Goal: Information Seeking & Learning: Learn about a topic

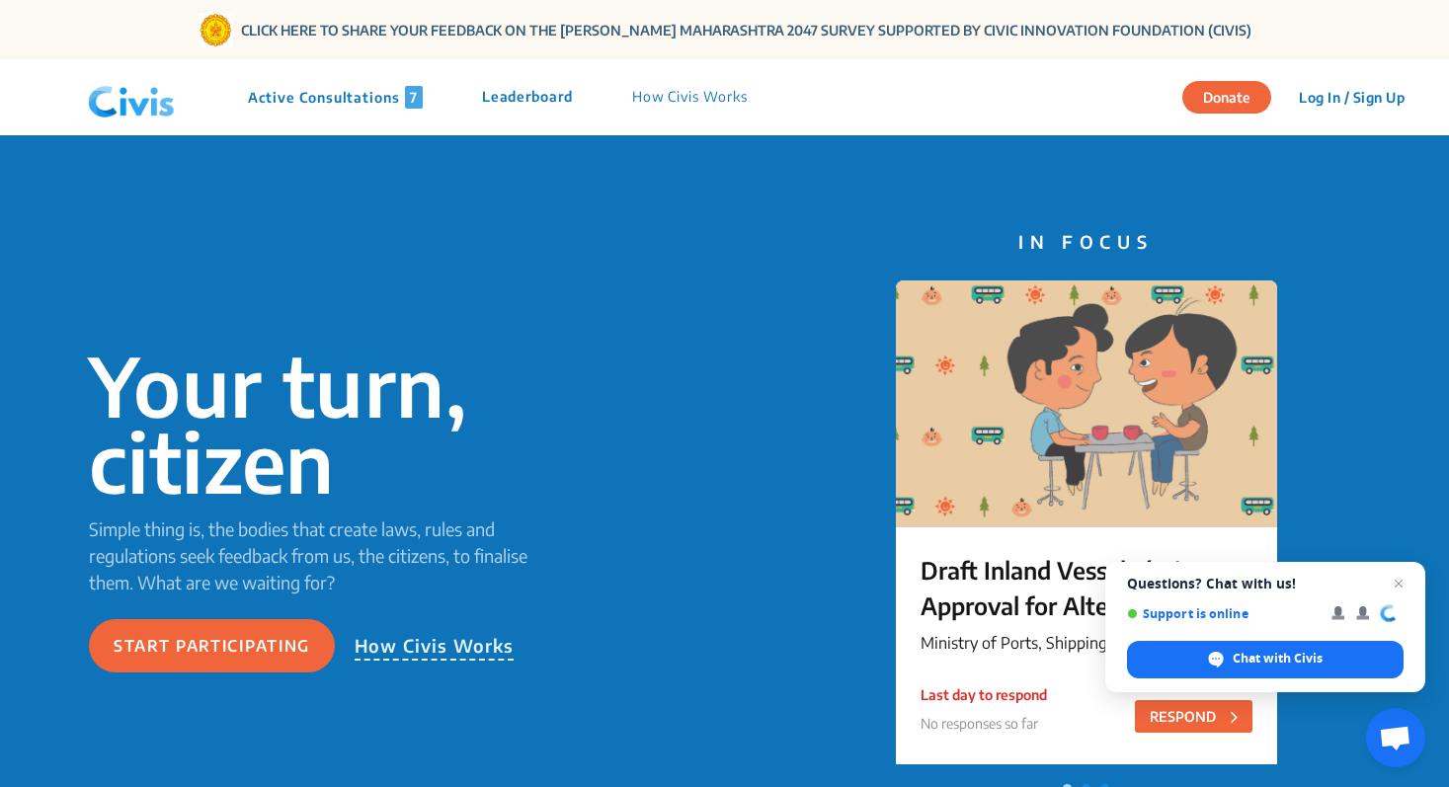
click at [374, 93] on p "Active Consultations 7" at bounding box center [335, 97] width 175 height 23
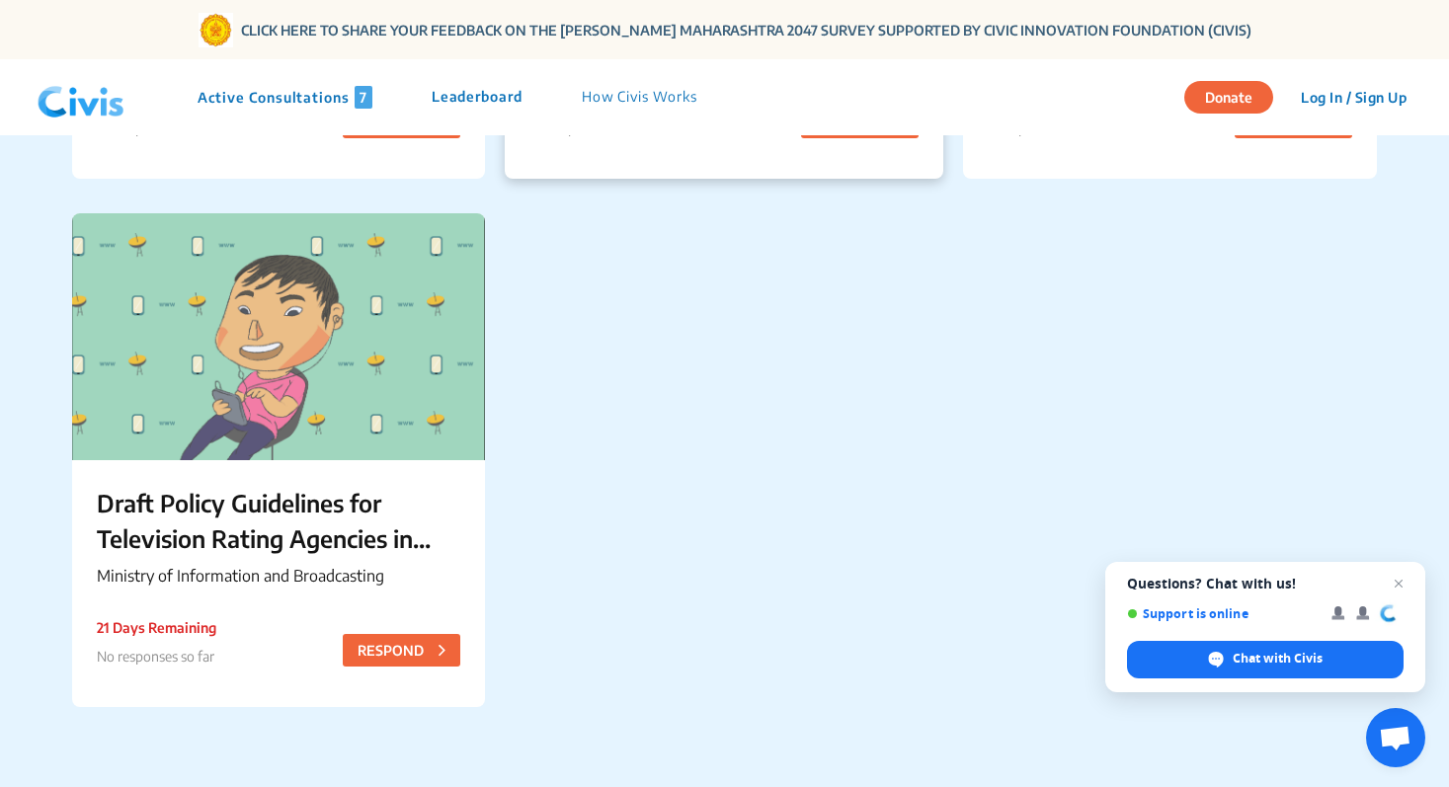
scroll to position [1212, 0]
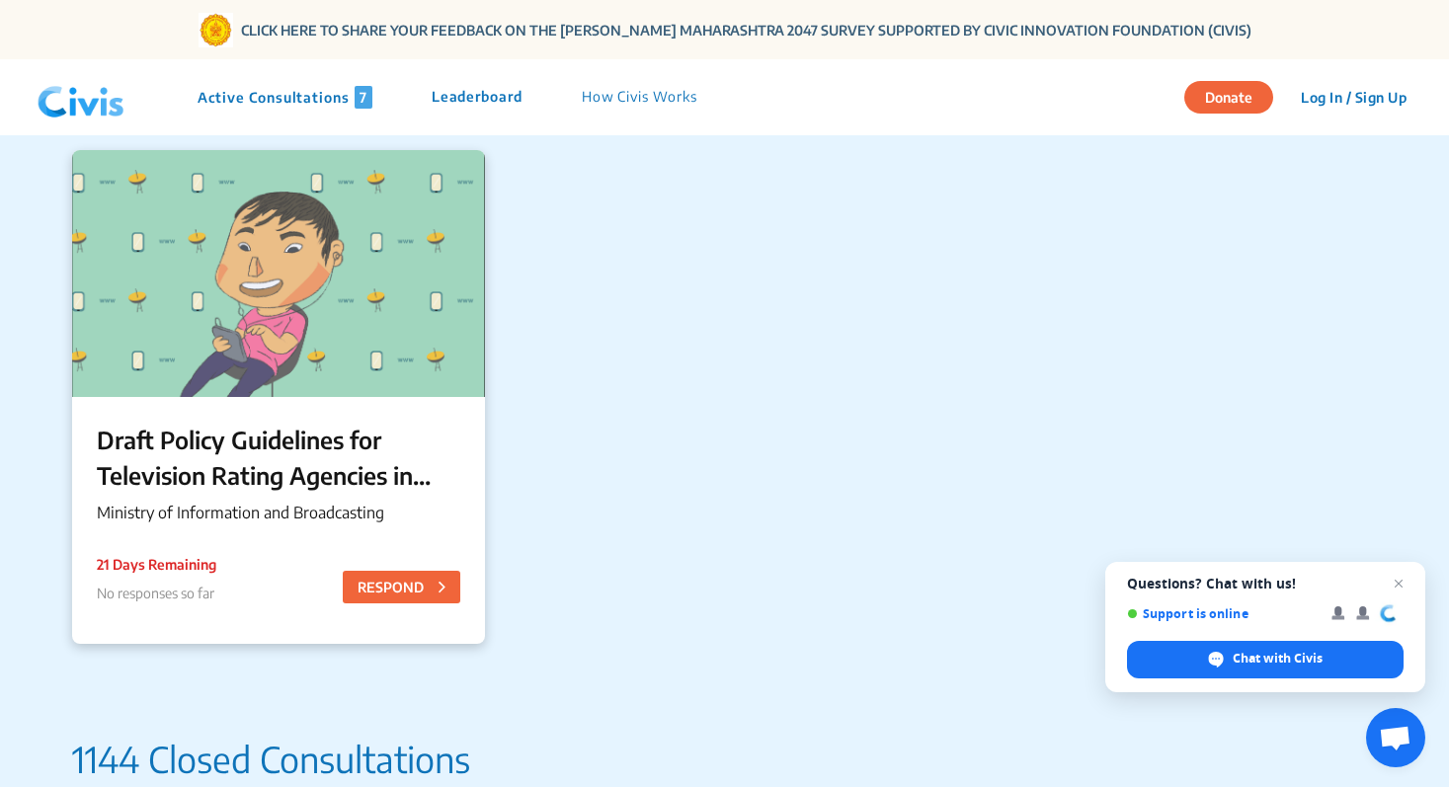
click at [306, 452] on p "Draft Policy Guidelines for Television Rating Agencies in India" at bounding box center [278, 457] width 363 height 71
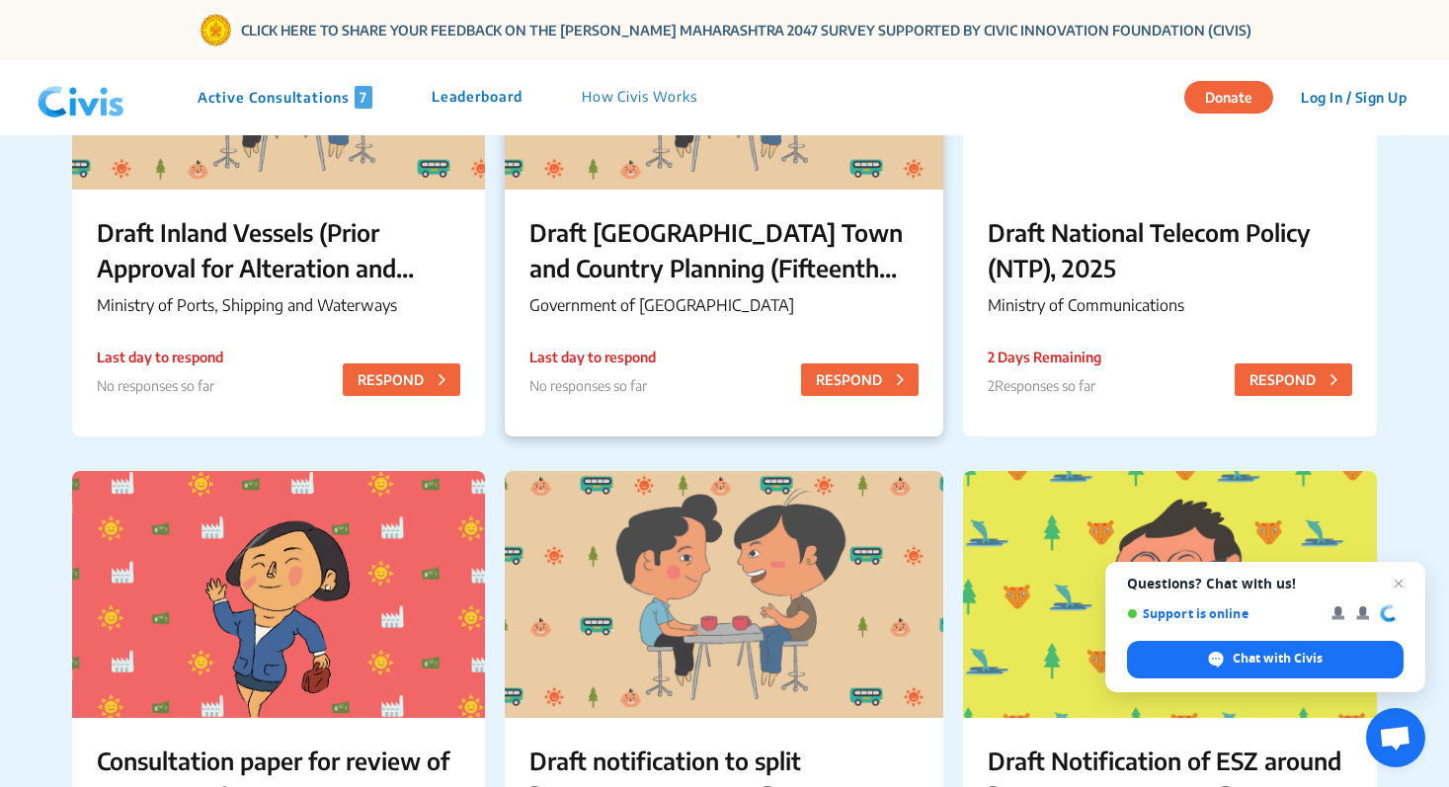
scroll to position [388, 0]
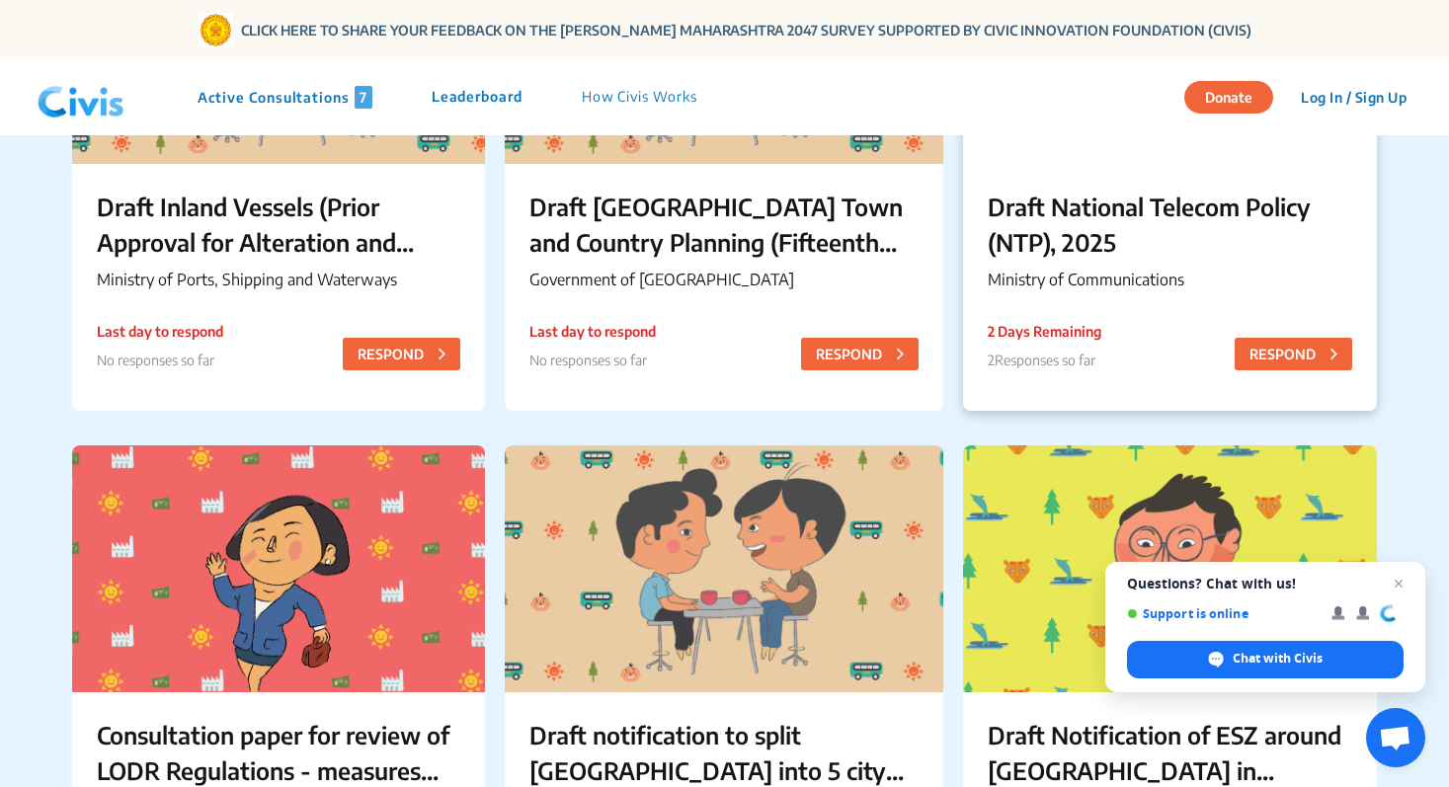
click at [1077, 289] on p "Ministry of Communications" at bounding box center [1169, 280] width 363 height 24
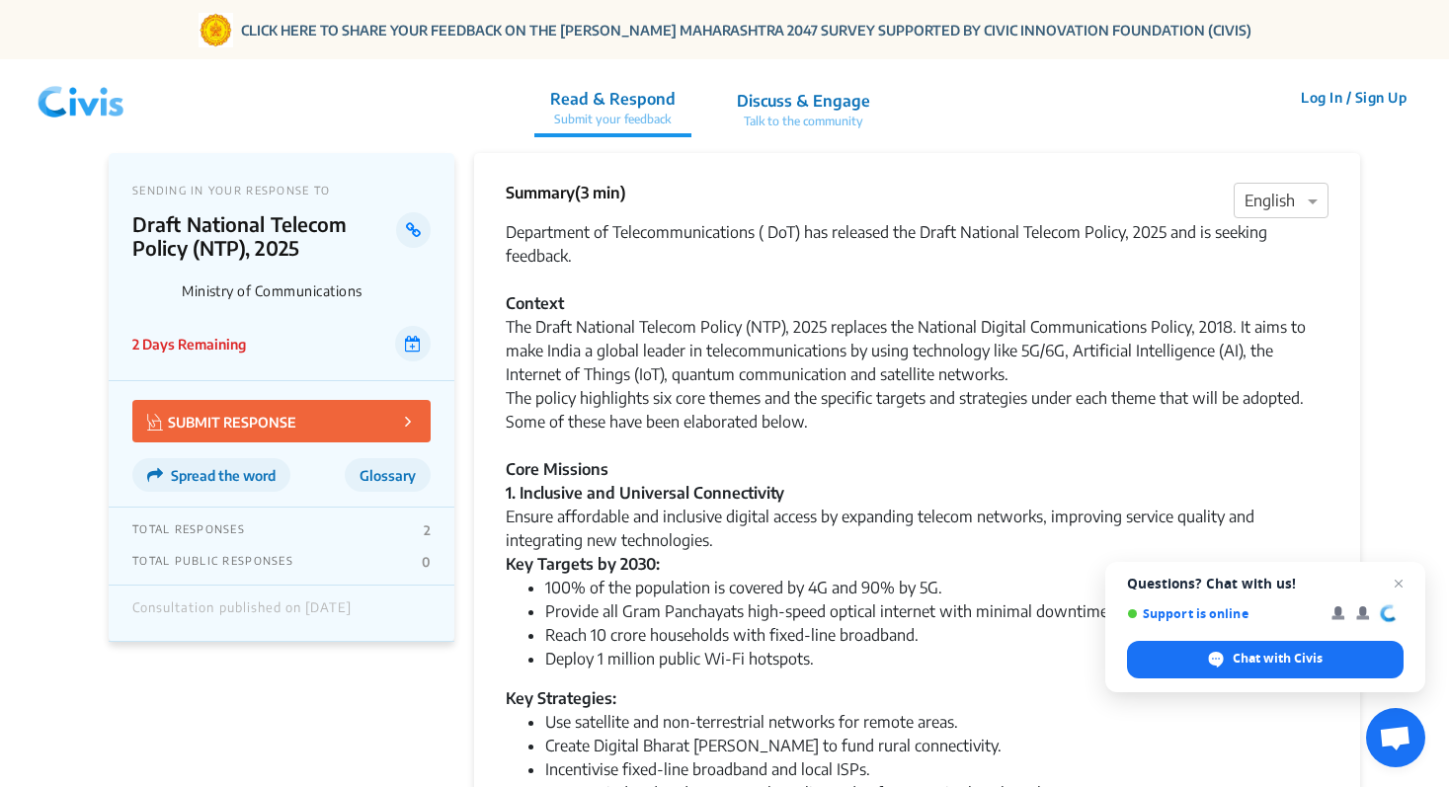
click at [277, 531] on div "TOTAL RESPONSES 2" at bounding box center [281, 530] width 298 height 16
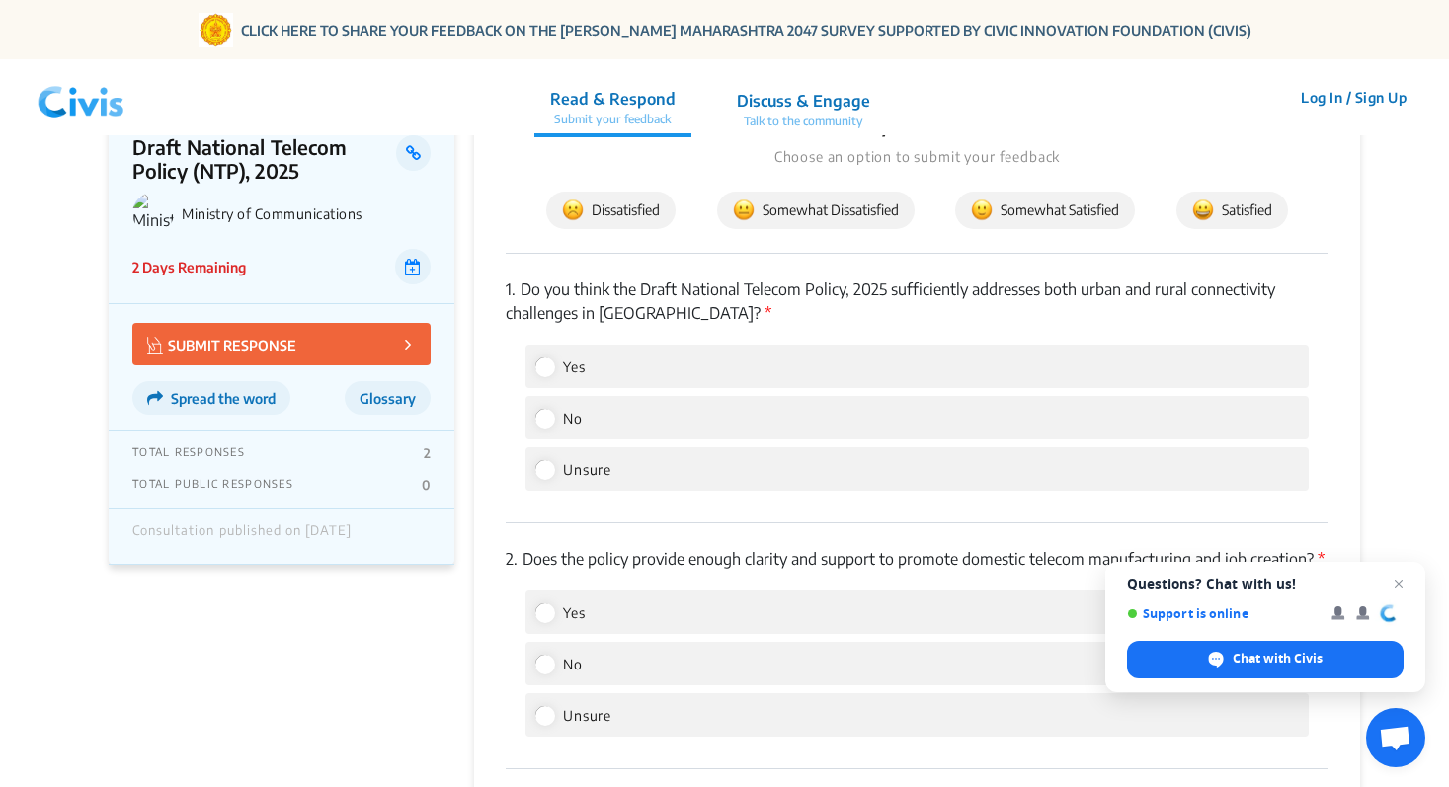
scroll to position [2860, 0]
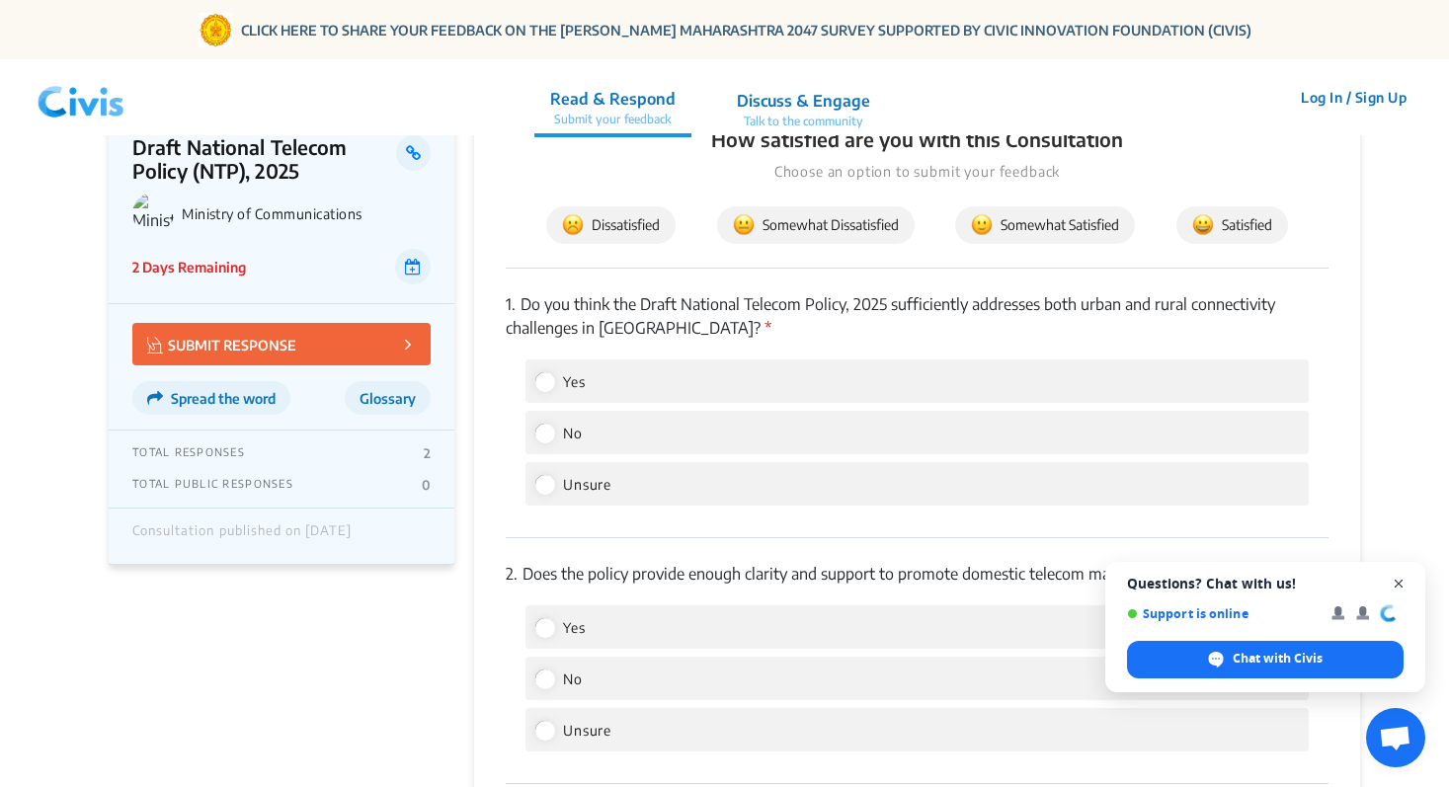
click at [1396, 581] on span "Open chat" at bounding box center [1399, 584] width 25 height 25
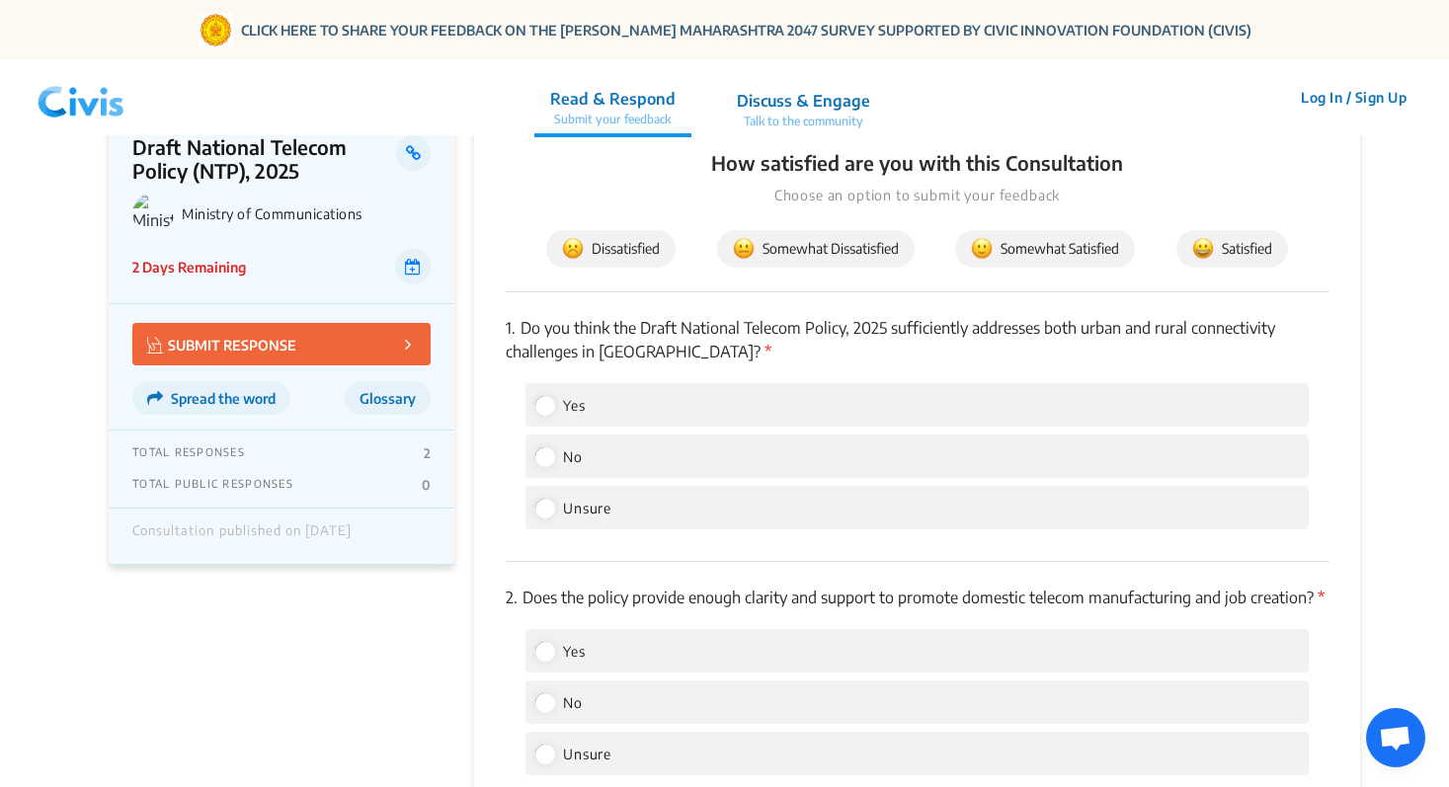
scroll to position [2830, 0]
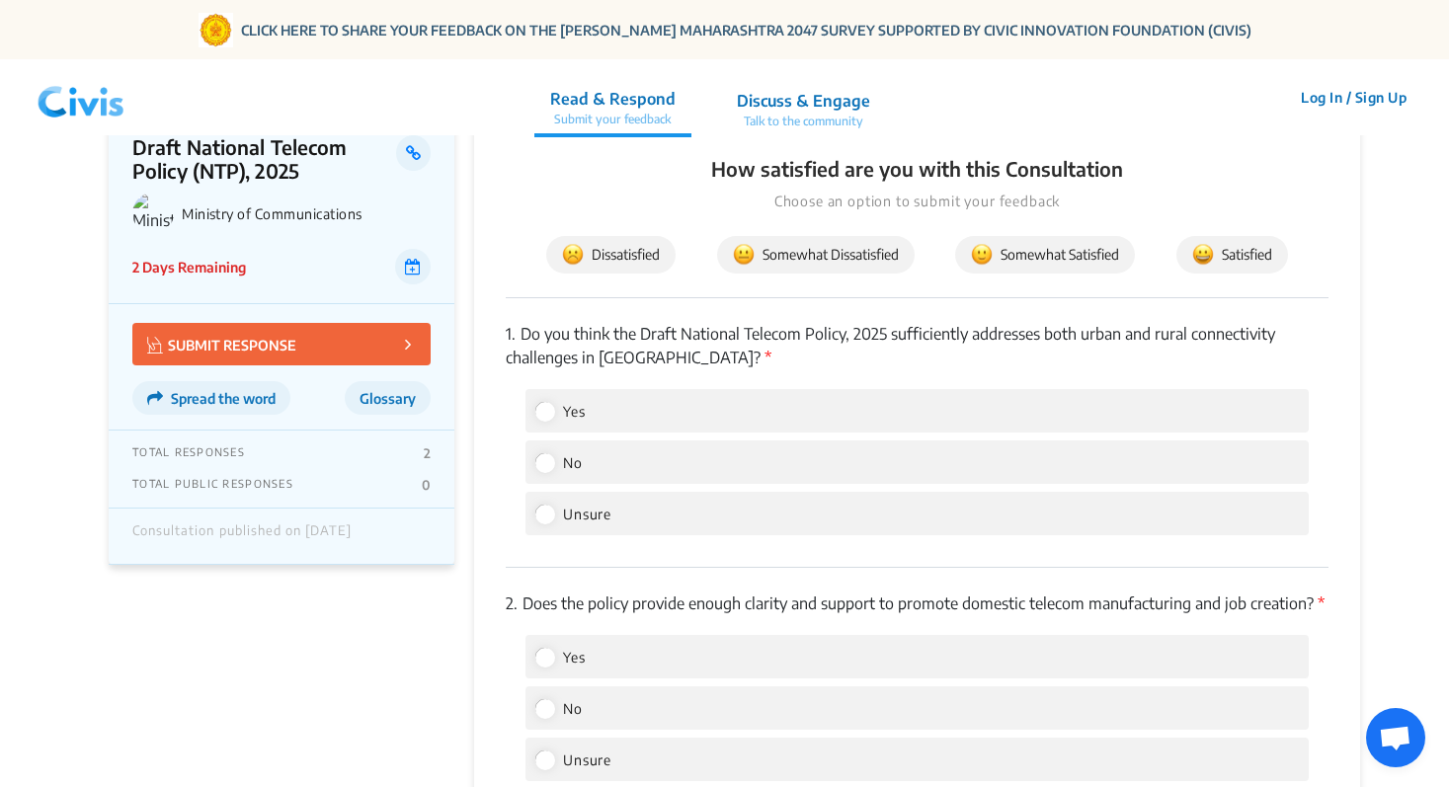
click at [811, 126] on p "Talk to the community" at bounding box center [803, 122] width 133 height 18
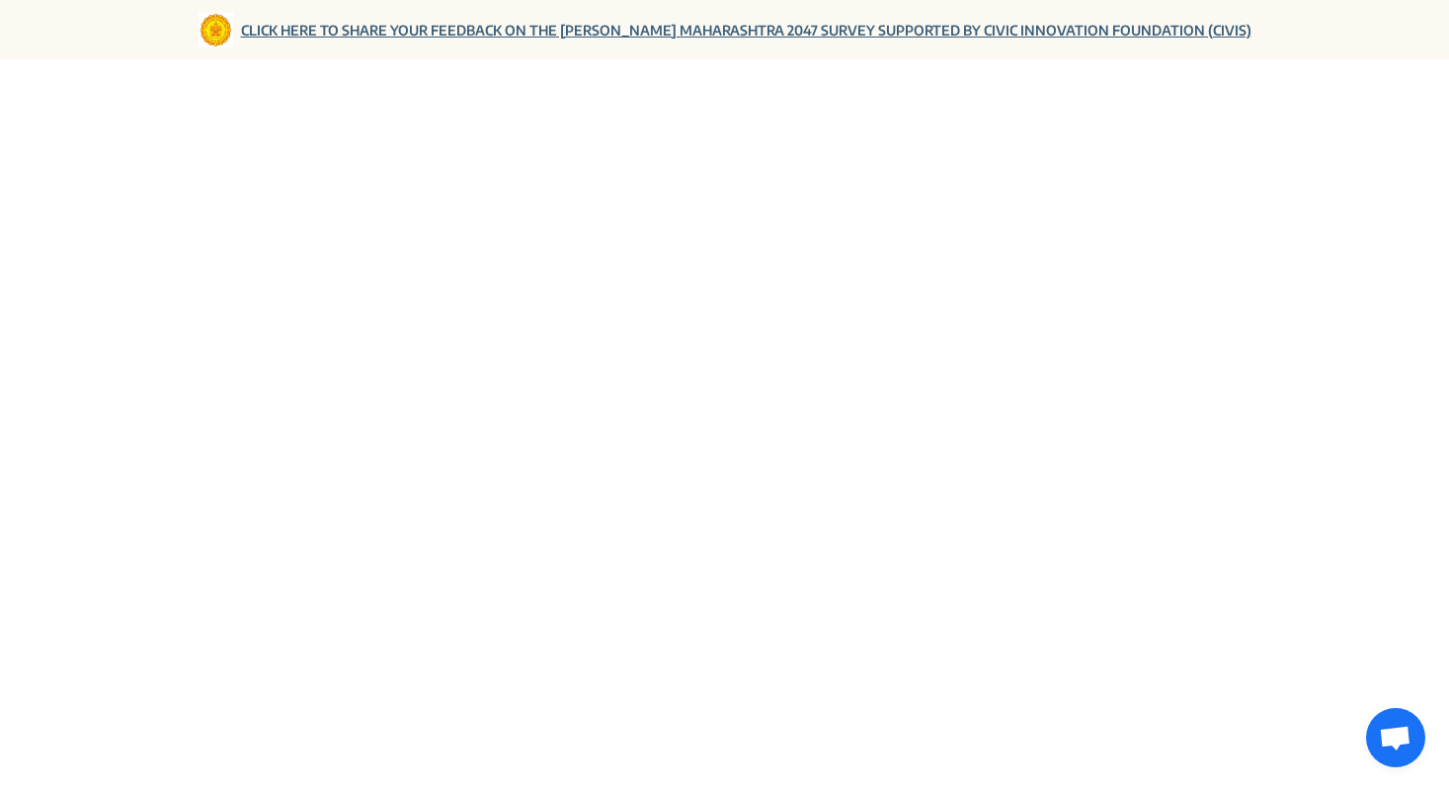
click at [616, 24] on link "CLICK HERE TO SHARE YOUR FEEDBACK ON THE [PERSON_NAME] MAHARASHTRA 2047 SURVEY …" at bounding box center [746, 30] width 1010 height 21
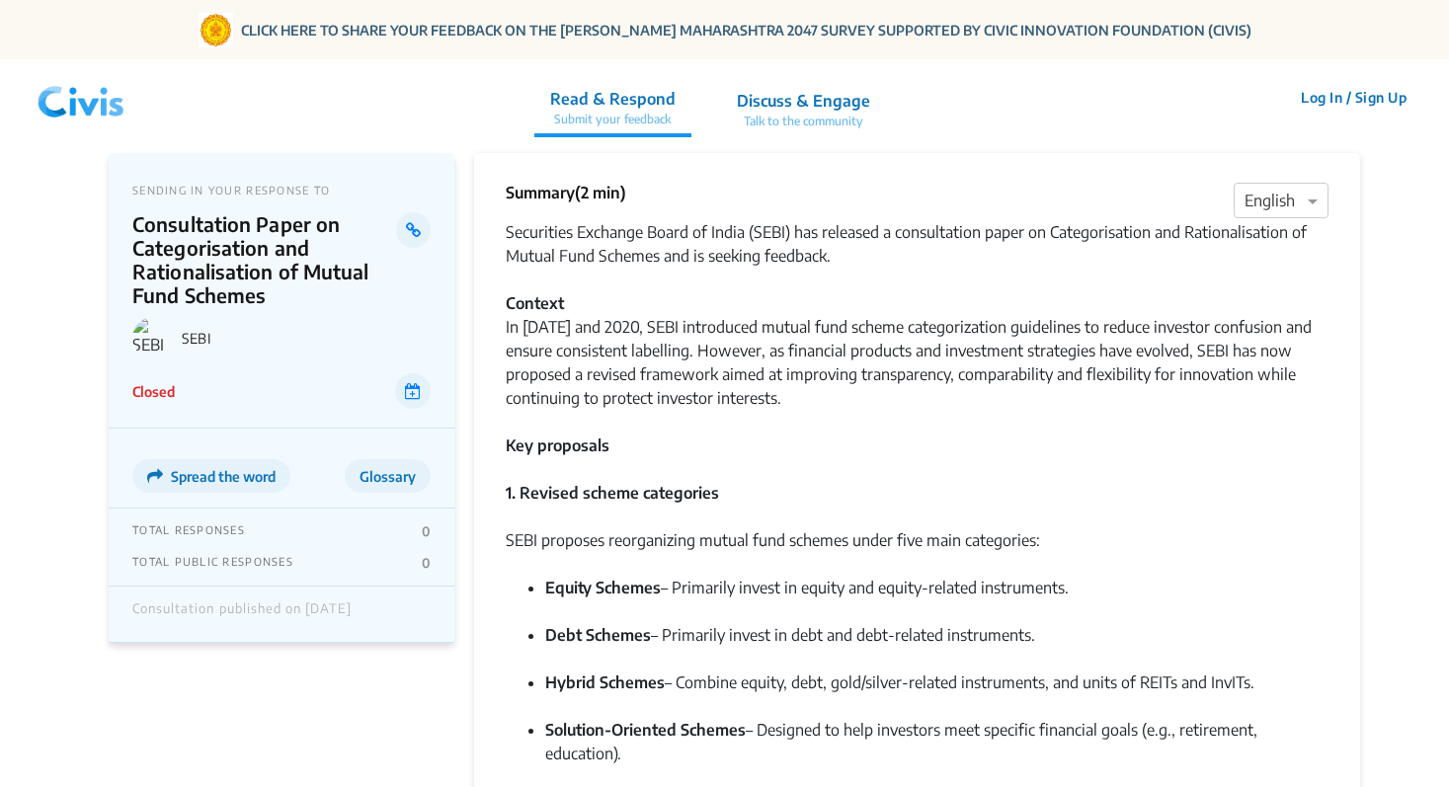
click at [91, 109] on img at bounding box center [81, 97] width 103 height 59
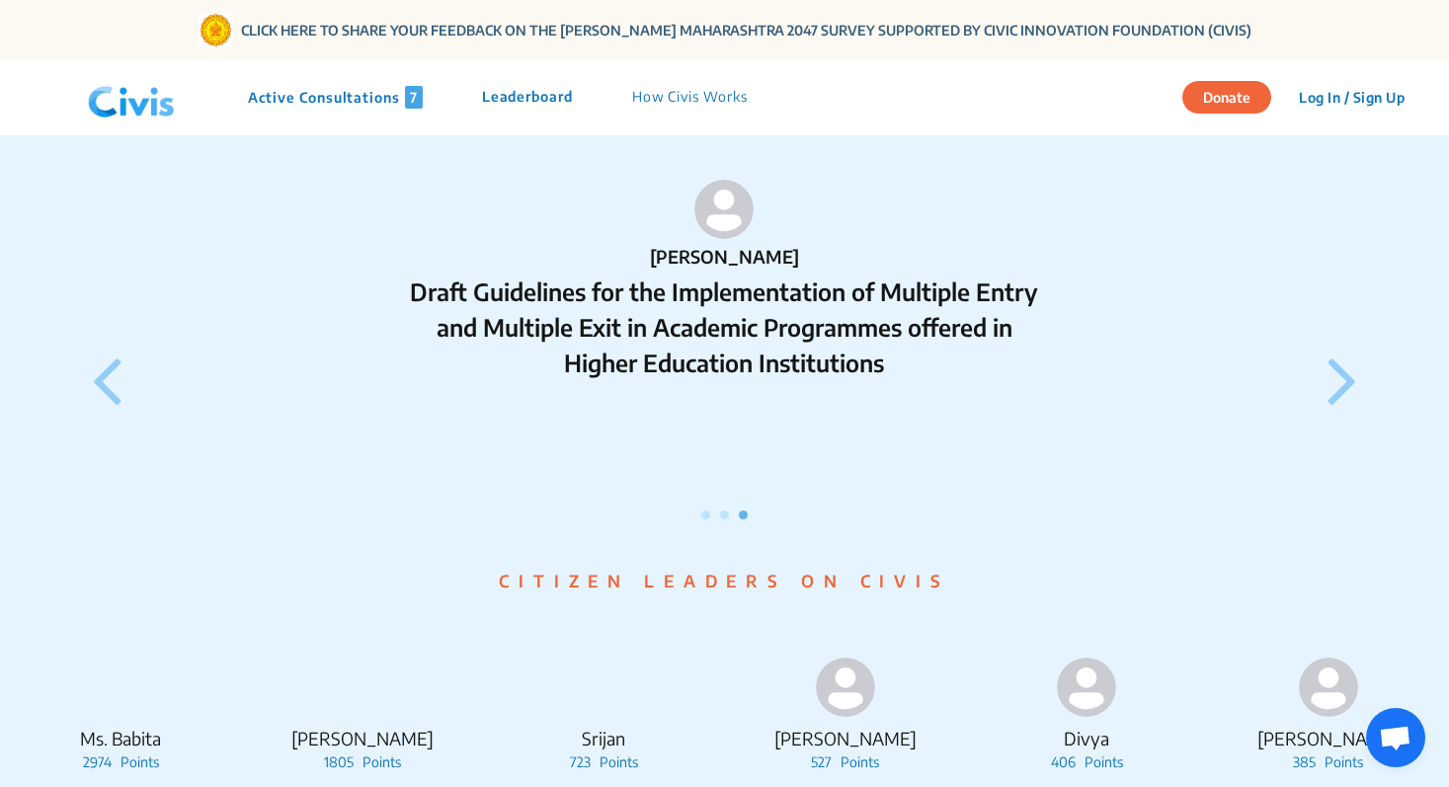
scroll to position [2286, 0]
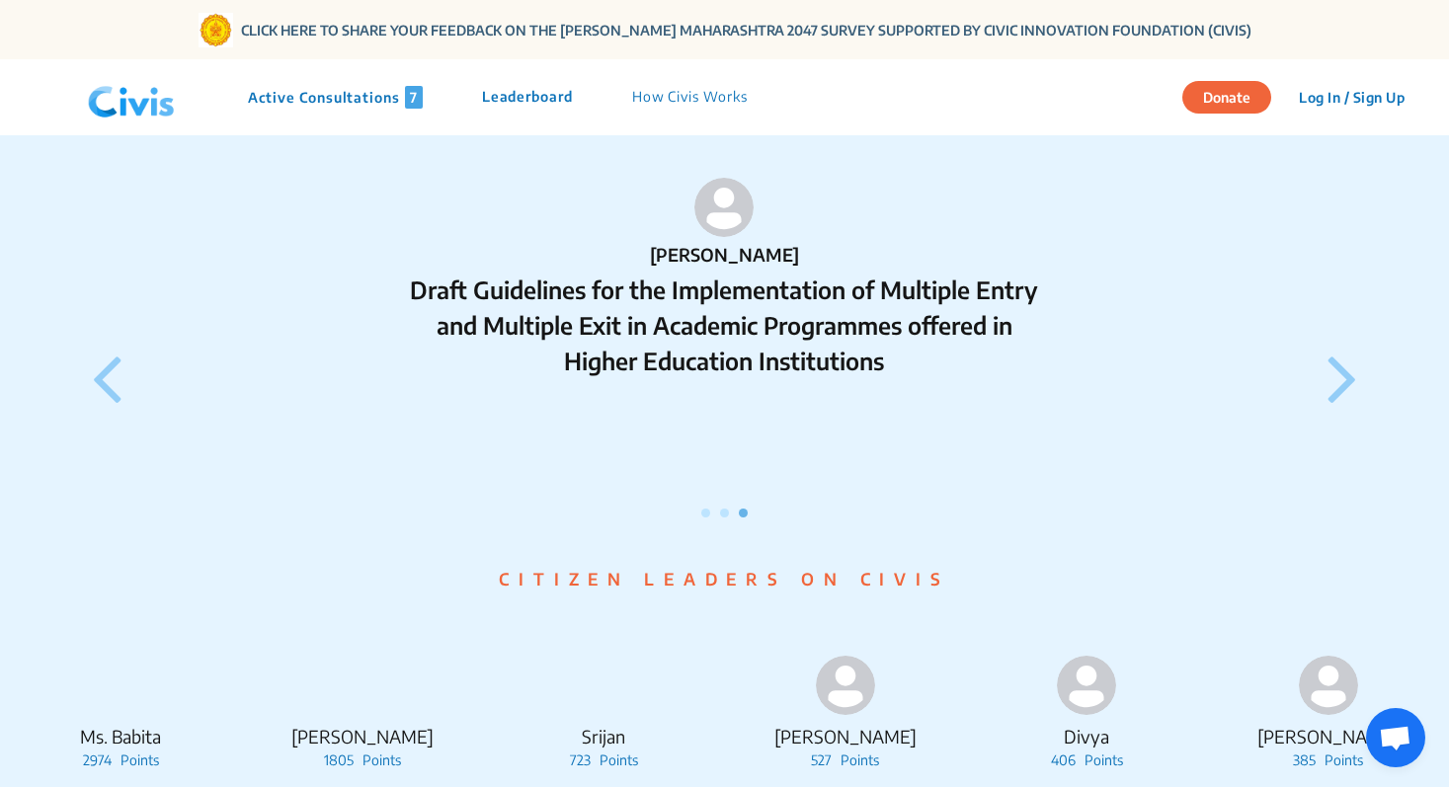
click at [1338, 402] on icon at bounding box center [1342, 377] width 30 height 83
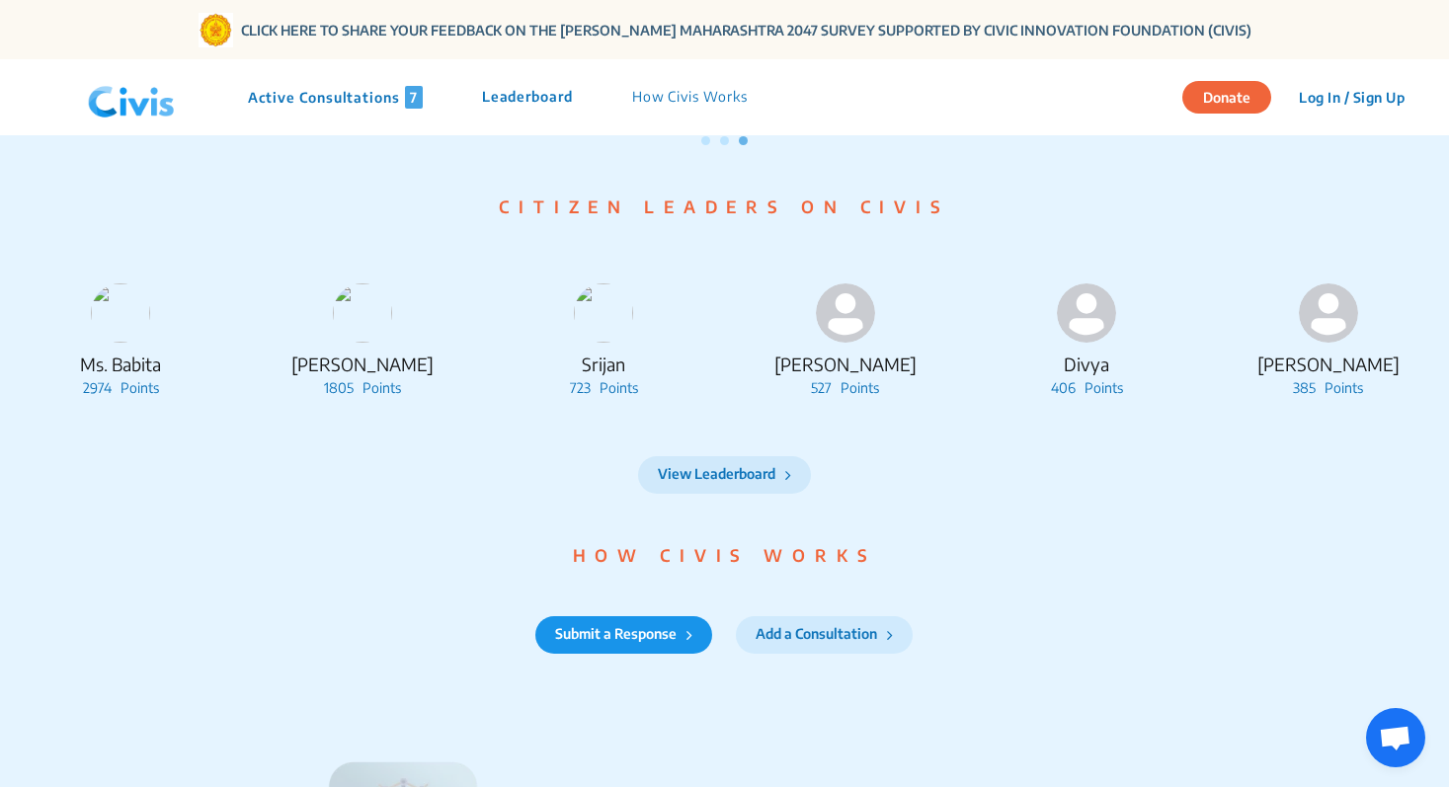
scroll to position [2657, 0]
click at [722, 493] on button "View Leaderboard" at bounding box center [724, 474] width 173 height 38
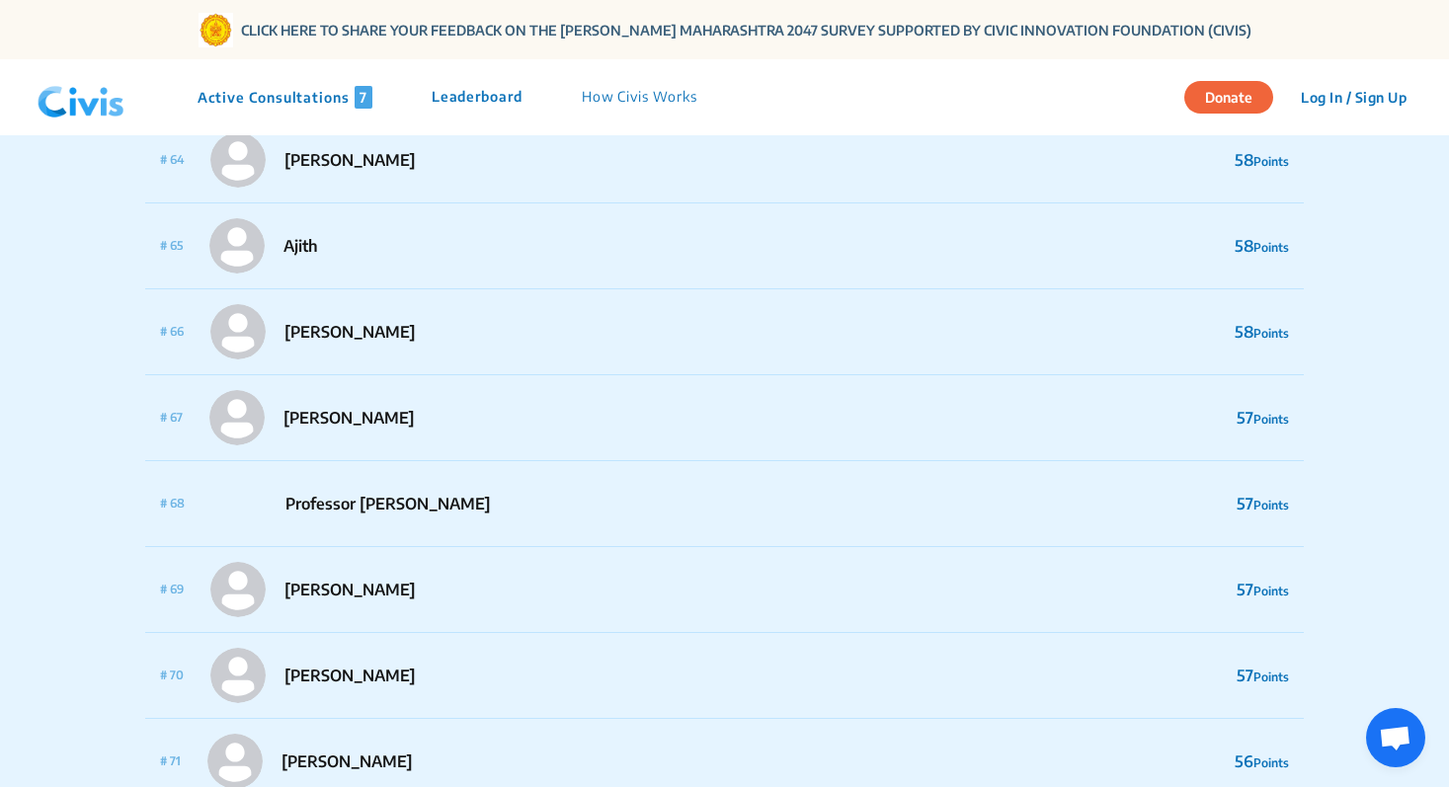
scroll to position [5566, 0]
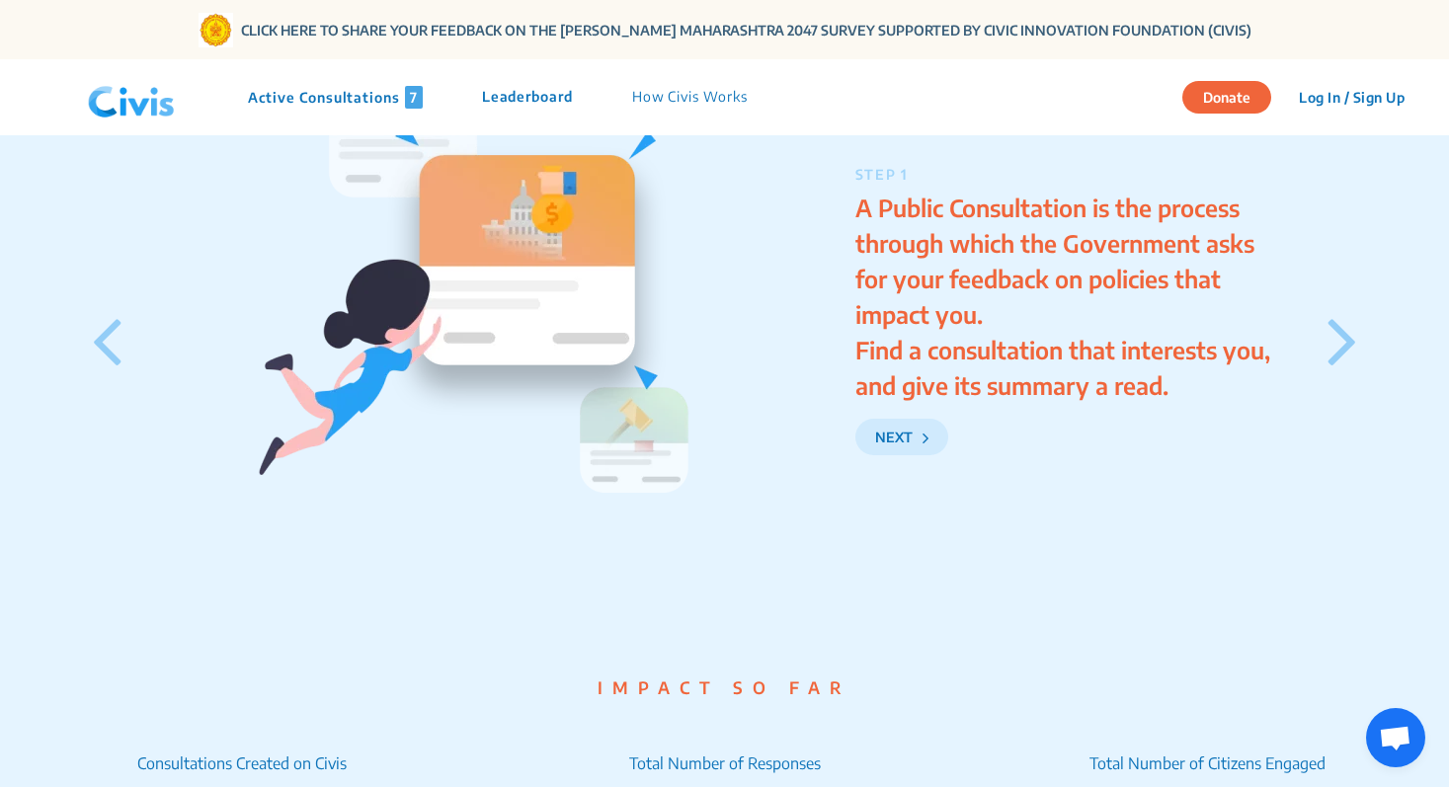
scroll to position [3366, 0]
click at [1342, 365] on icon at bounding box center [1342, 339] width 30 height 83
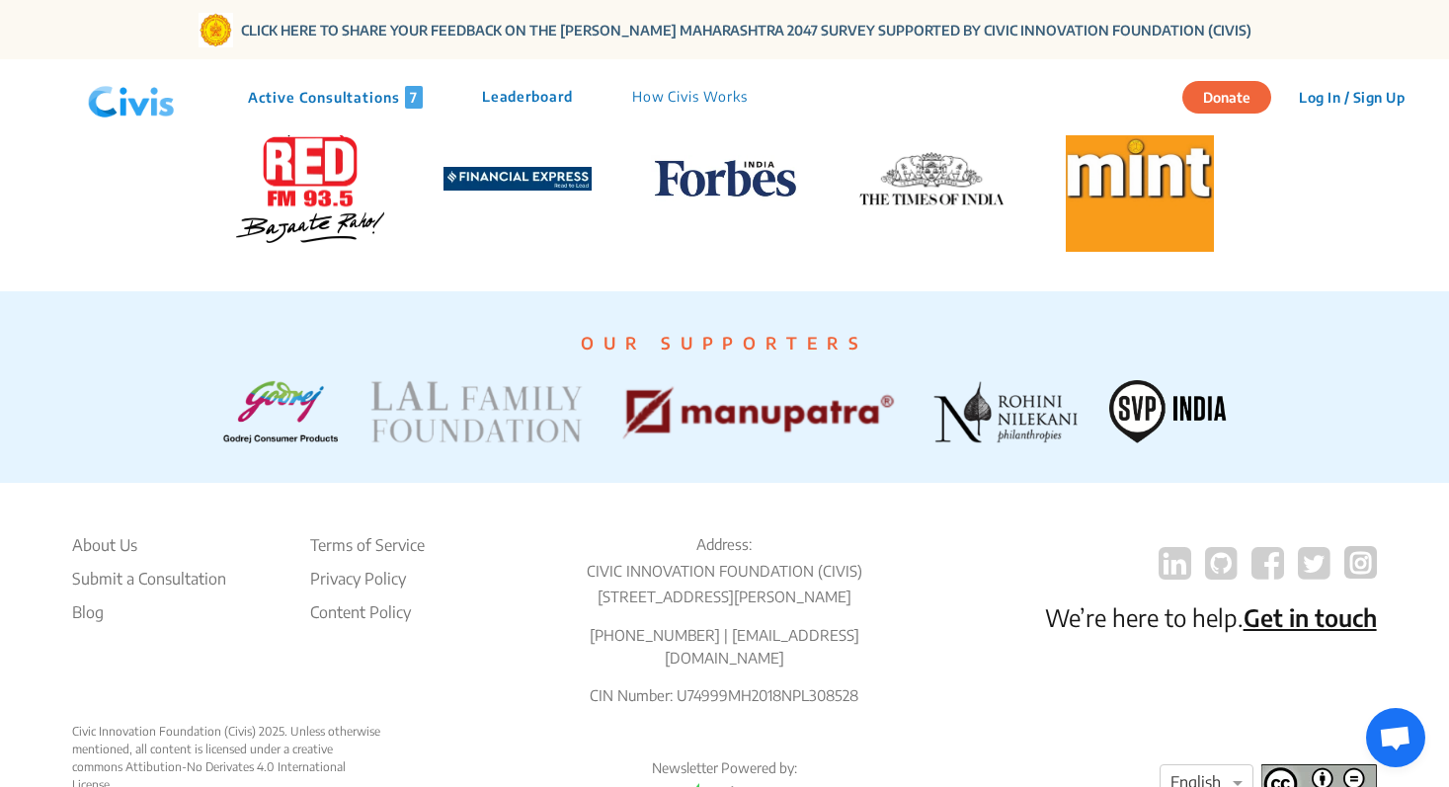
scroll to position [4265, 0]
click at [476, 438] on img at bounding box center [476, 411] width 214 height 63
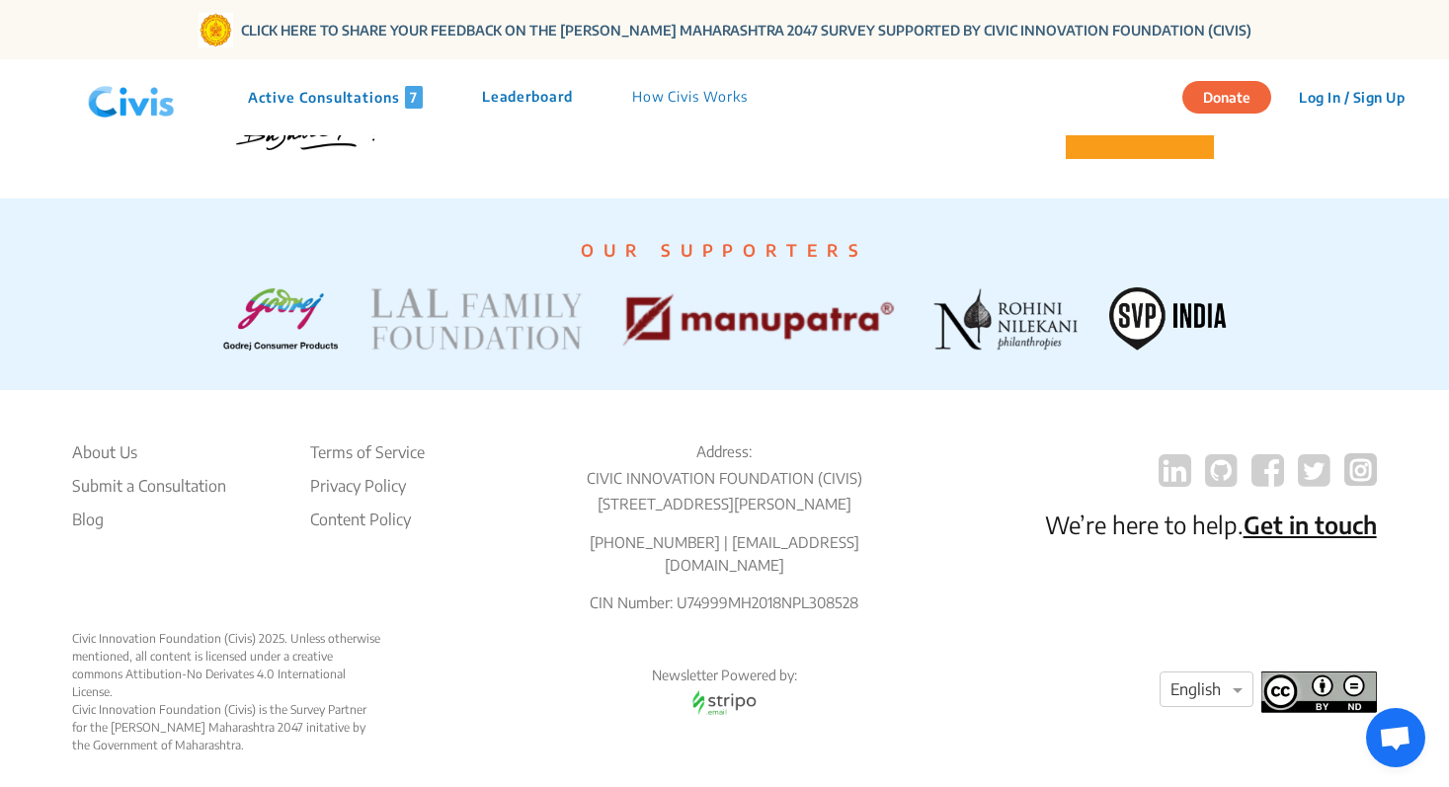
scroll to position [4366, 0]
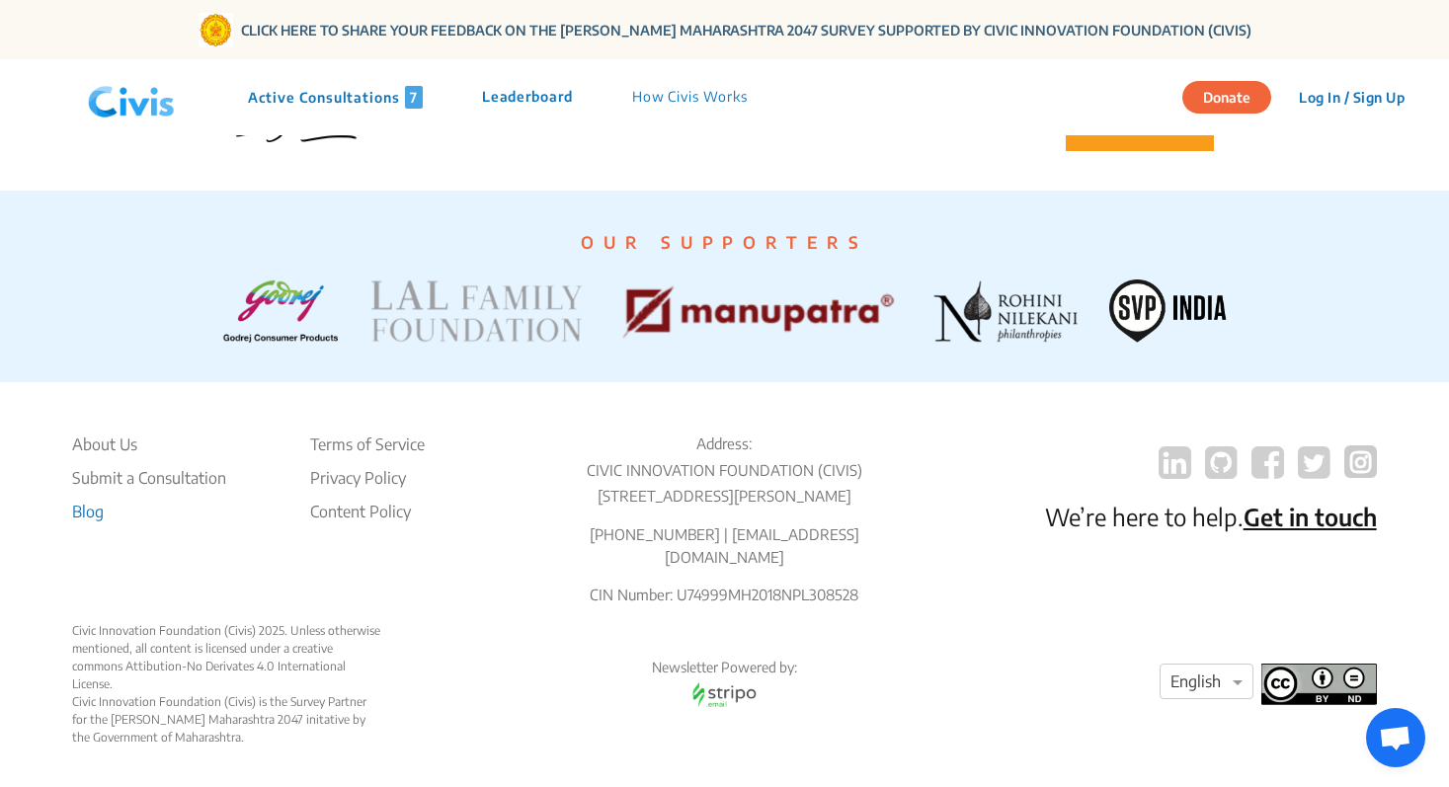
click at [86, 523] on li "Blog" at bounding box center [149, 512] width 154 height 24
